Goal: Transaction & Acquisition: Purchase product/service

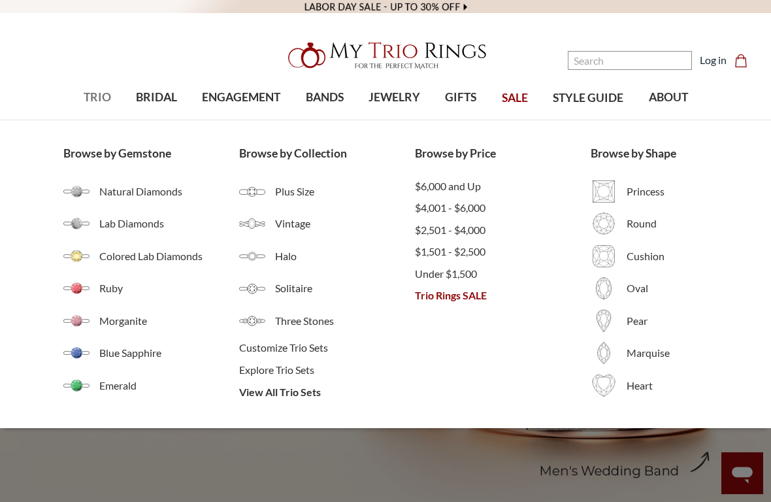
click at [97, 99] on span "TRIO" at bounding box center [97, 97] width 27 height 17
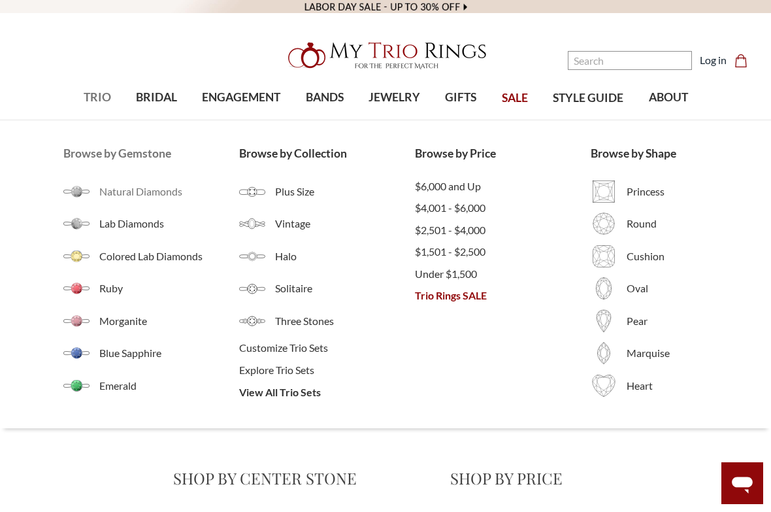
click at [123, 193] on span "Natural Diamonds" at bounding box center [169, 192] width 140 height 16
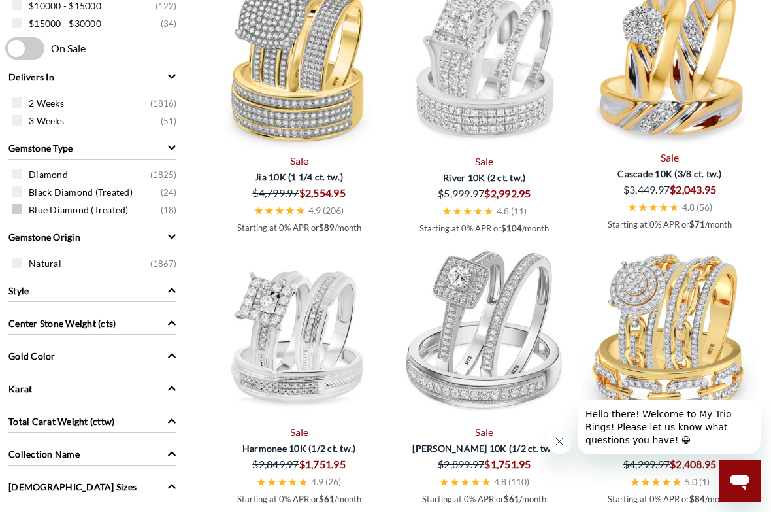
scroll to position [653, 0]
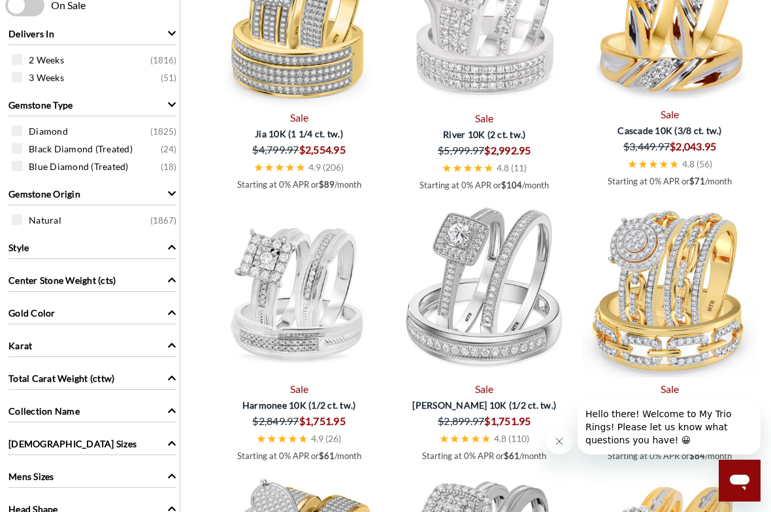
click at [137, 307] on div "Gold Color" at bounding box center [92, 311] width 168 height 25
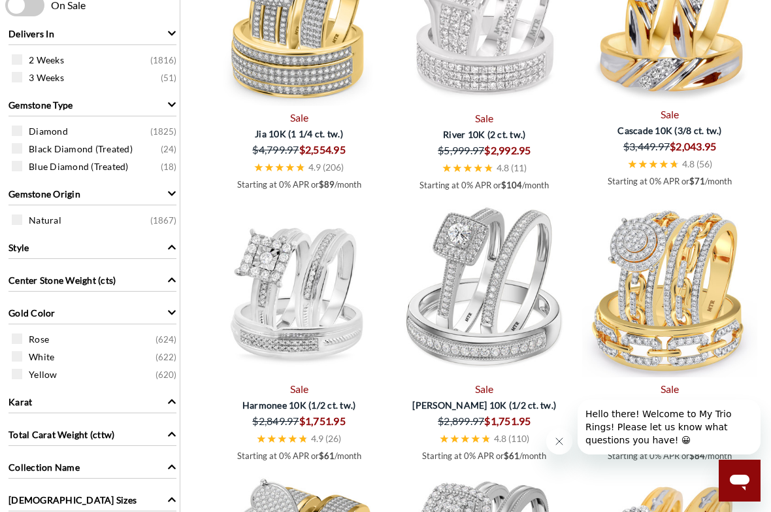
click at [42, 357] on span "White" at bounding box center [41, 356] width 25 height 13
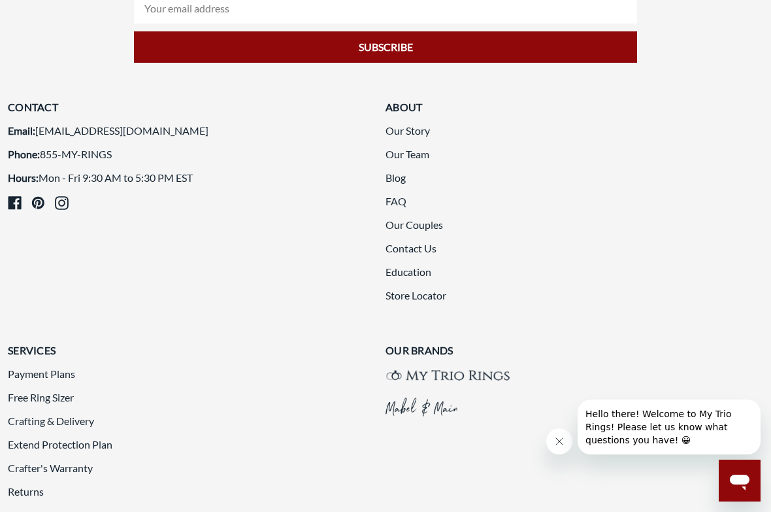
scroll to position [2997, 0]
